Goal: Task Accomplishment & Management: Manage account settings

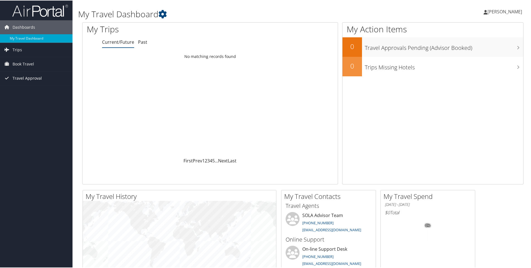
click at [27, 77] on span "Travel Approval" at bounding box center [27, 78] width 29 height 14
click at [23, 114] on link "Approvals (Beta)" at bounding box center [36, 114] width 73 height 8
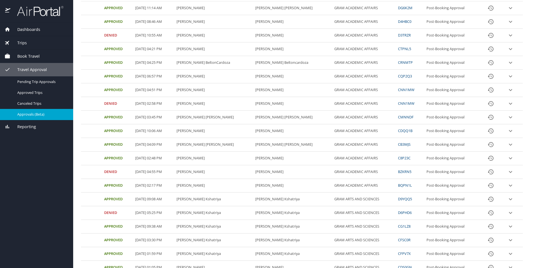
scroll to position [165, 0]
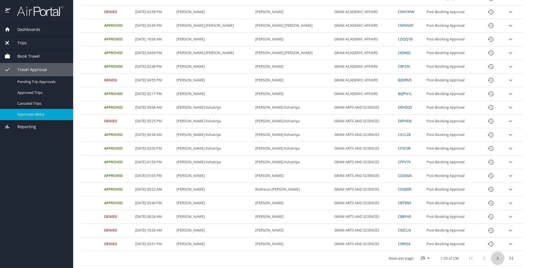
click at [498, 258] on button "next page" at bounding box center [497, 258] width 13 height 13
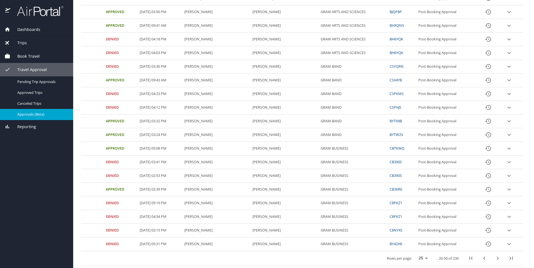
click at [30, 58] on span "Book Travel" at bounding box center [24, 56] width 29 height 6
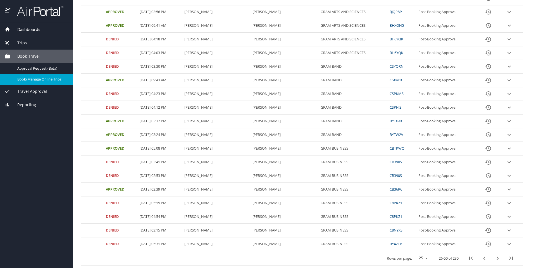
click at [38, 79] on span "Book/Manage Online Trips" at bounding box center [41, 79] width 49 height 5
